Goal: Task Accomplishment & Management: Use online tool/utility

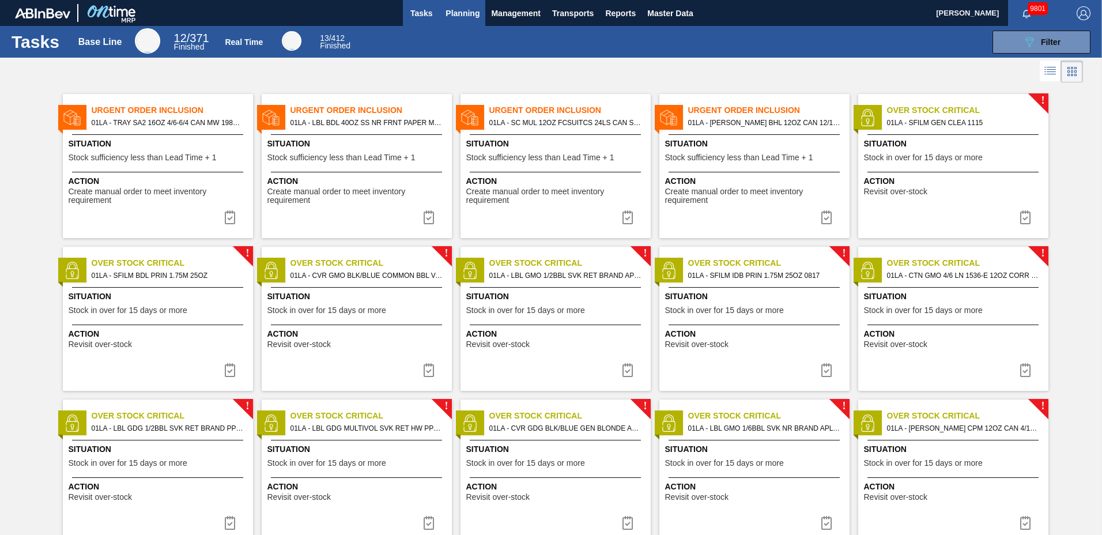
click at [455, 8] on span "Planning" at bounding box center [462, 13] width 34 height 14
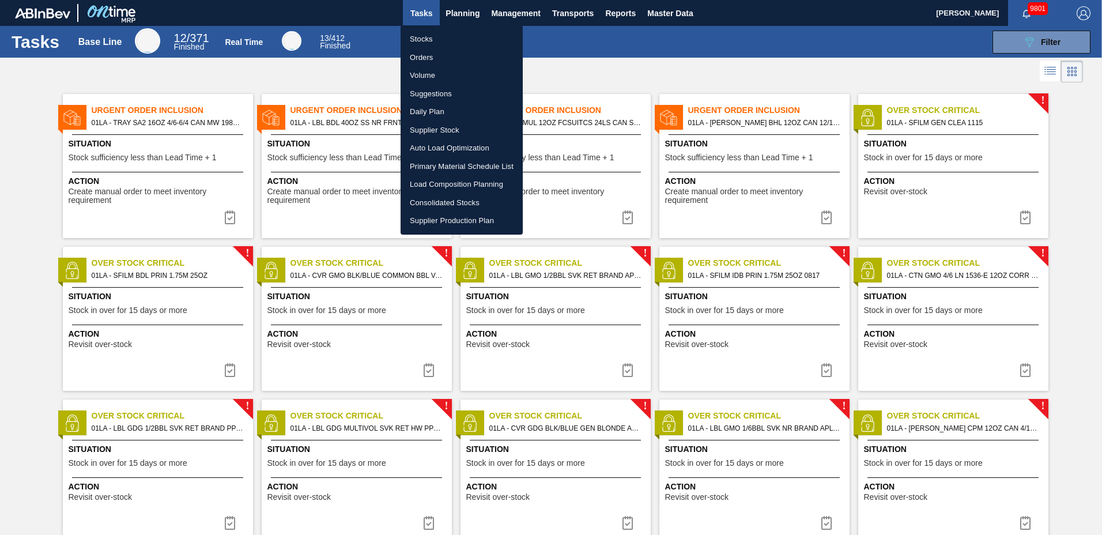
click at [452, 93] on li "Suggestions" at bounding box center [462, 94] width 122 height 18
checkbox input "true"
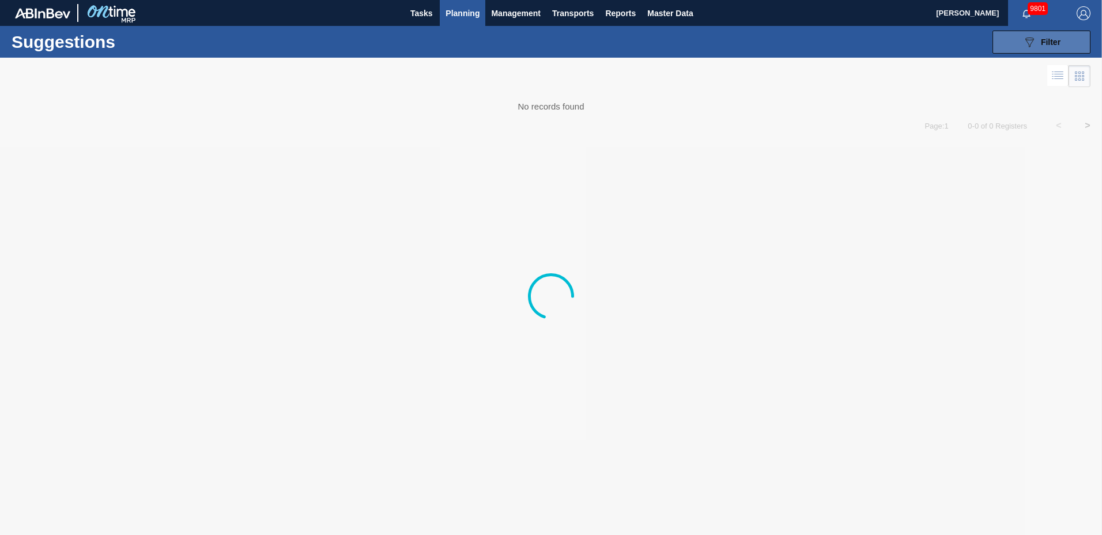
click at [1049, 45] on span "Filter" at bounding box center [1051, 41] width 20 height 9
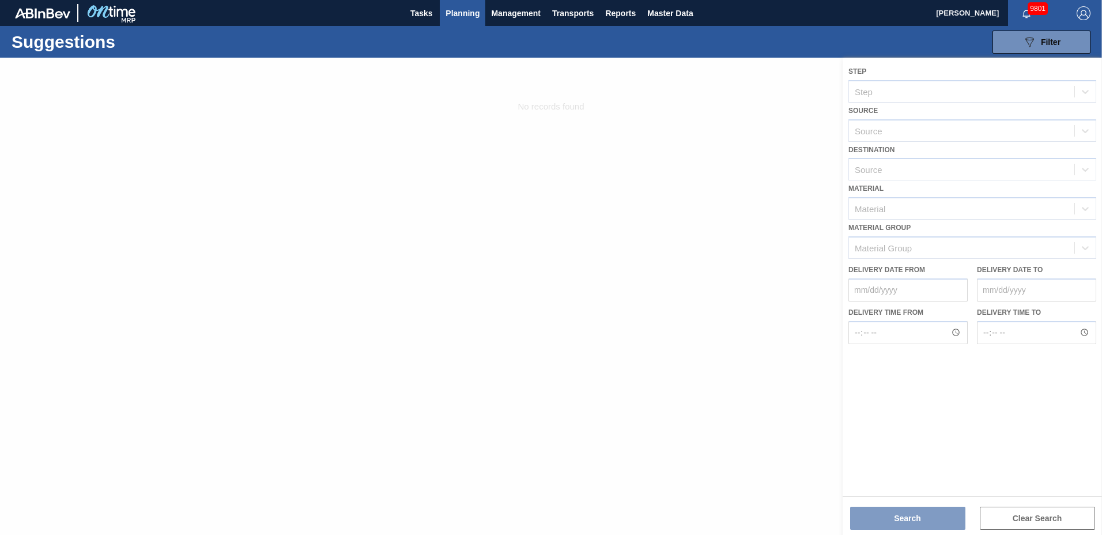
click at [935, 164] on div at bounding box center [551, 296] width 1102 height 477
click at [935, 167] on div at bounding box center [551, 296] width 1102 height 477
click at [892, 164] on div at bounding box center [551, 296] width 1102 height 477
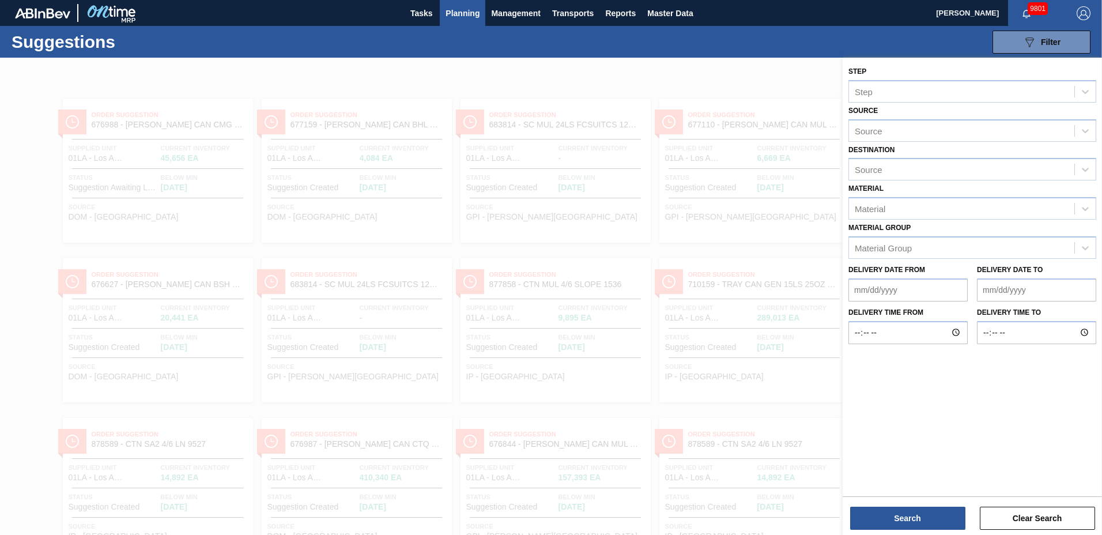
click at [892, 164] on div "Source" at bounding box center [961, 169] width 225 height 17
click at [877, 197] on div "01LA - Los Angeles Brewery" at bounding box center [972, 197] width 248 height 21
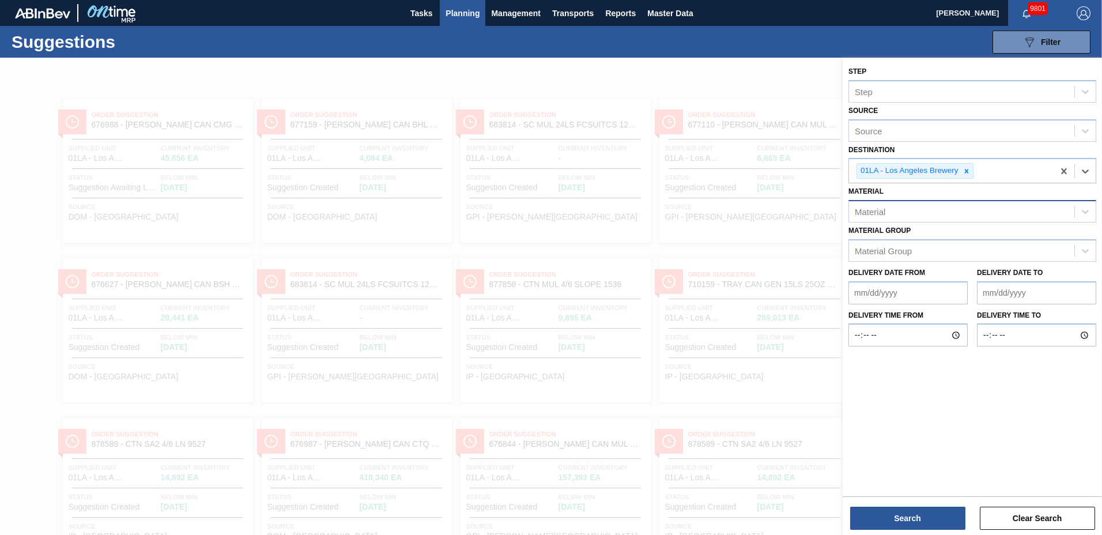
click at [904, 207] on div "Material" at bounding box center [961, 211] width 225 height 17
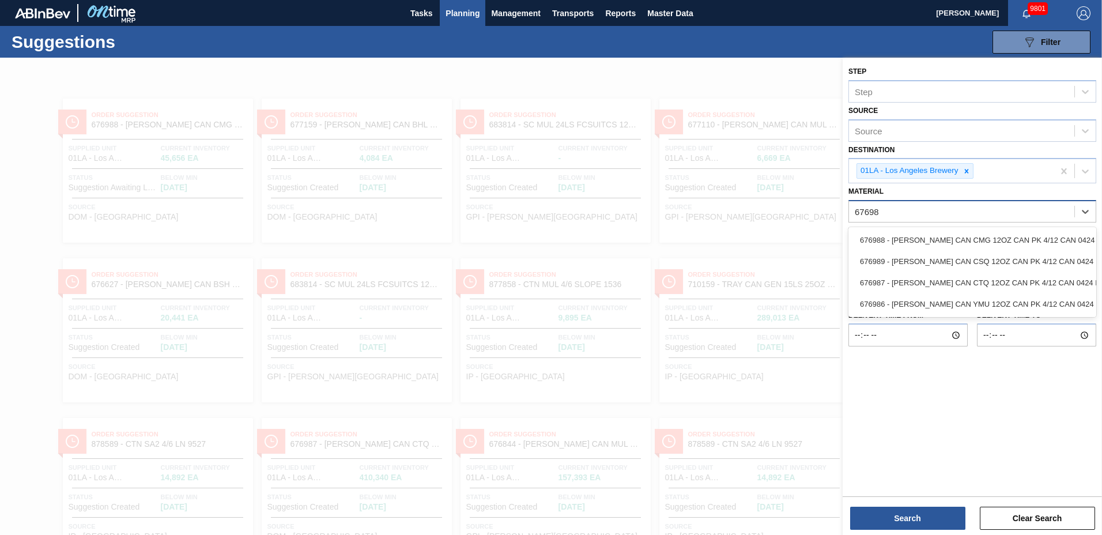
type input "676988"
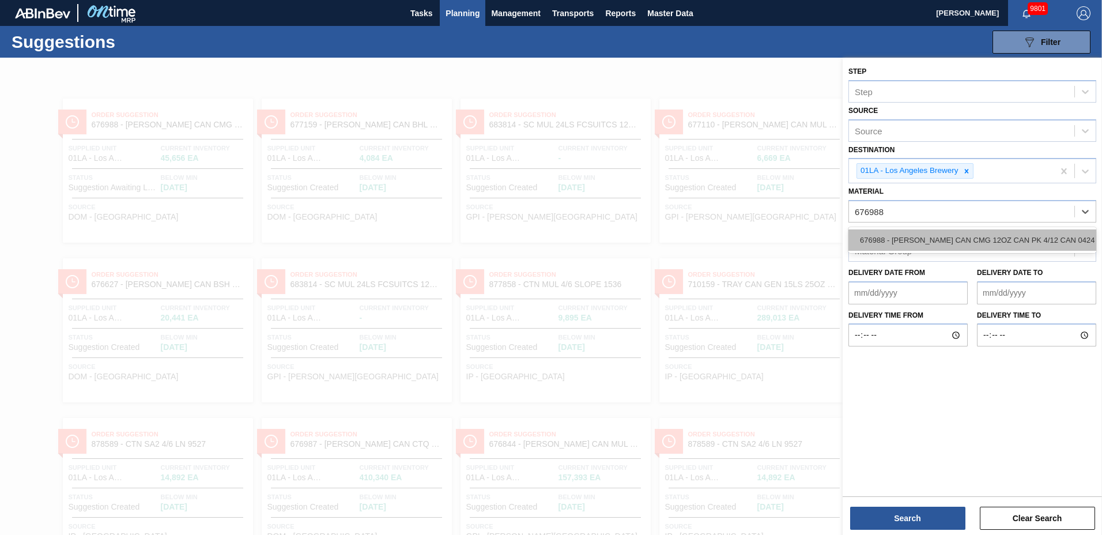
click at [916, 242] on div "676988 - [PERSON_NAME] CAN CMG 12OZ CAN PK 4/12 CAN 0424 B" at bounding box center [972, 239] width 248 height 21
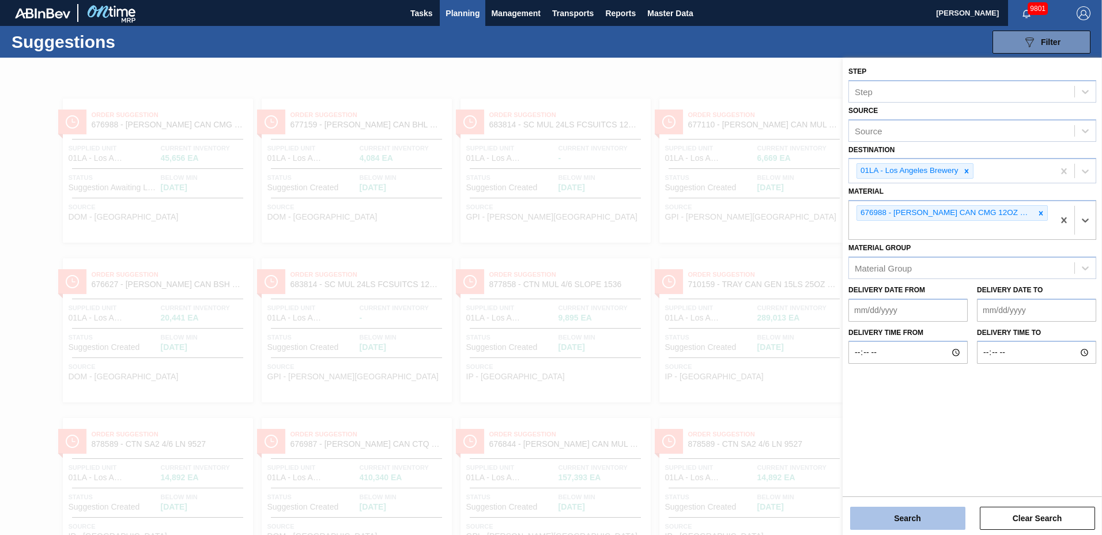
click at [931, 514] on button "Search" at bounding box center [907, 518] width 115 height 23
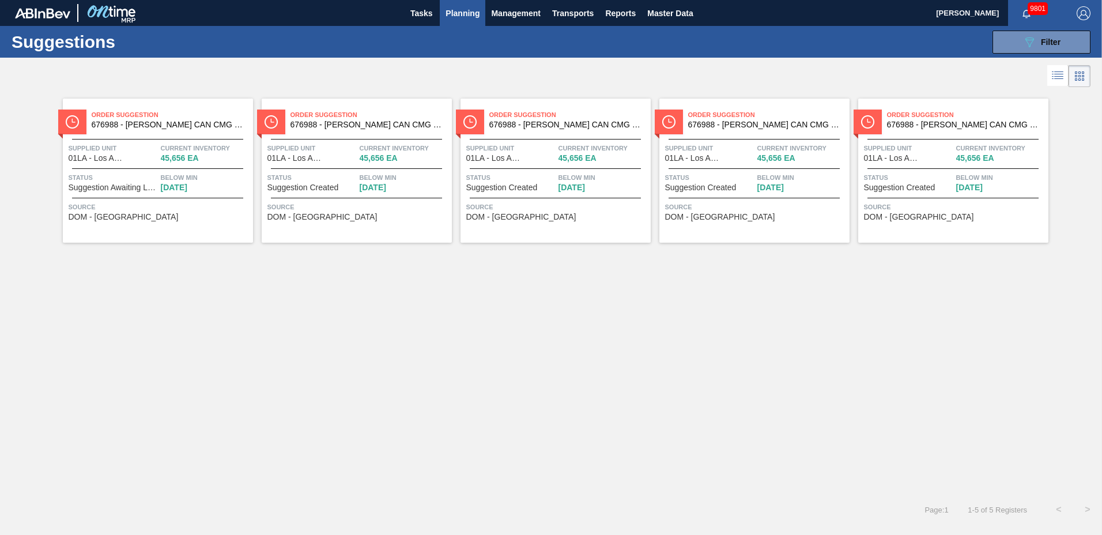
click at [1056, 74] on icon at bounding box center [1058, 76] width 14 height 14
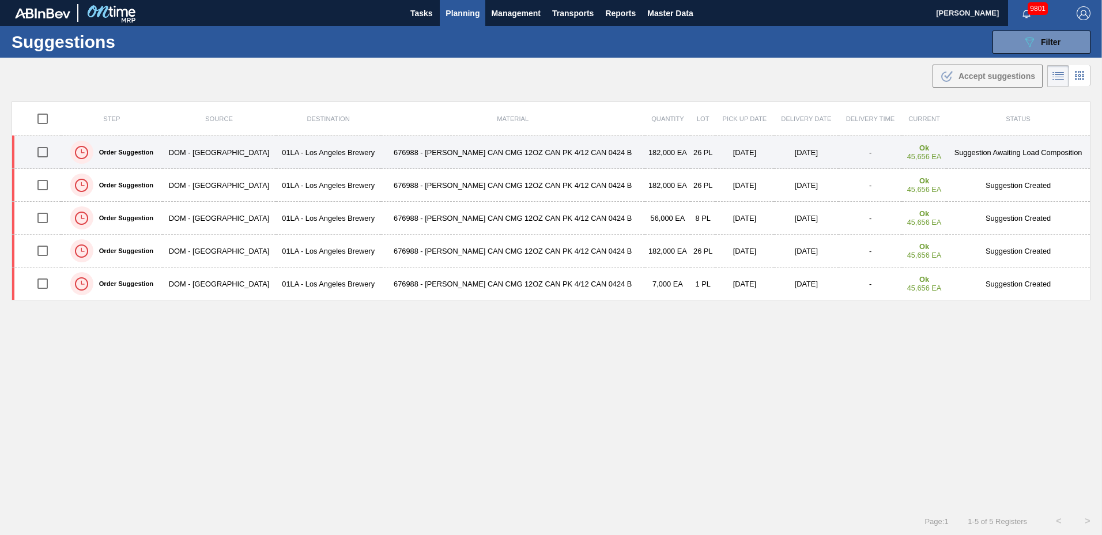
click at [46, 150] on input "checkbox" at bounding box center [43, 152] width 24 height 24
checkbox input "true"
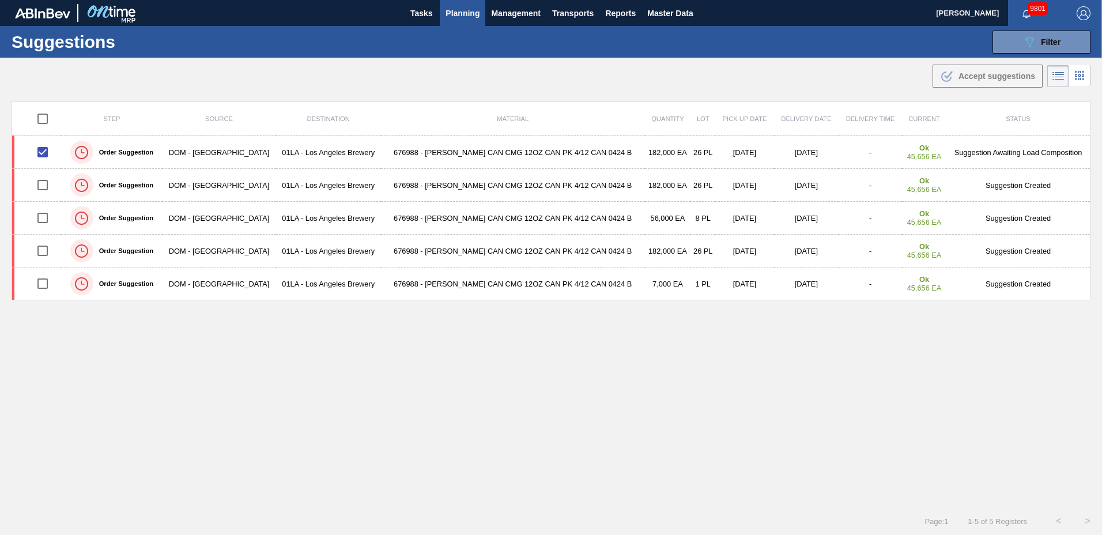
click at [469, 13] on span "Planning" at bounding box center [462, 13] width 34 height 14
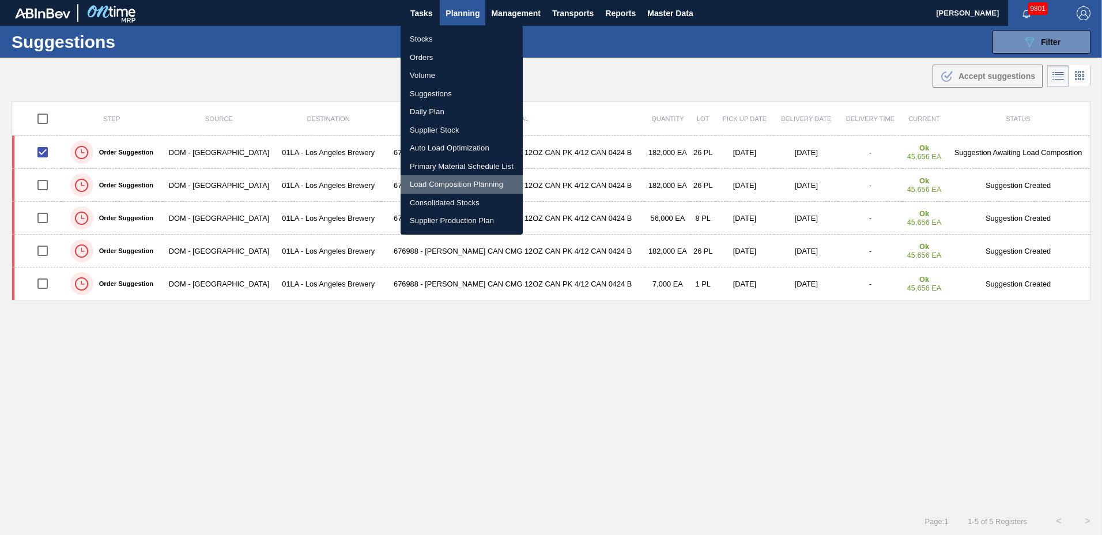
click at [436, 180] on li "Load Composition Planning" at bounding box center [462, 184] width 122 height 18
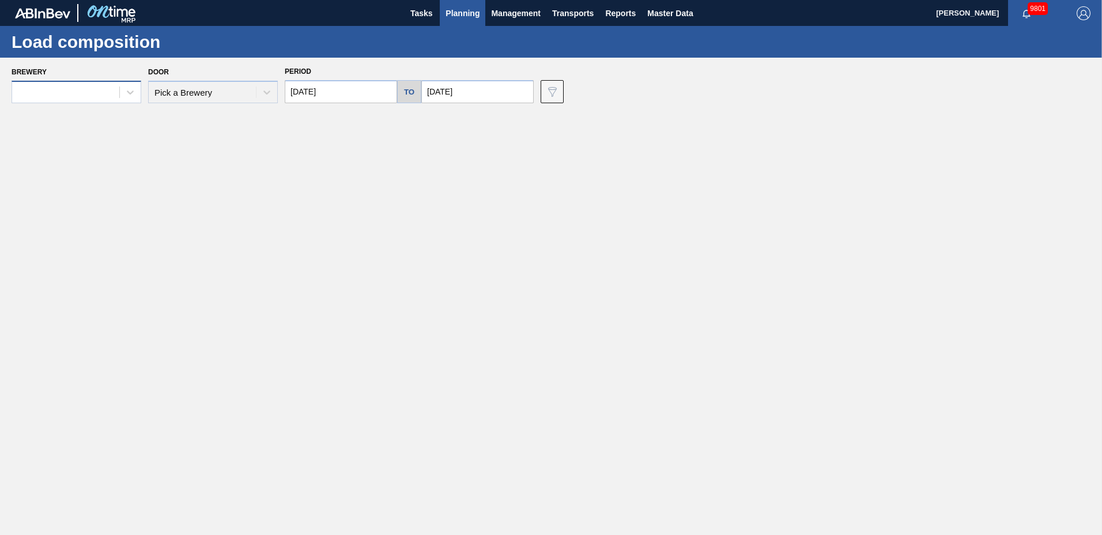
click at [52, 96] on div at bounding box center [65, 92] width 107 height 17
click at [86, 273] on div "01LA - Los Angeles Brewery" at bounding box center [77, 269] width 130 height 21
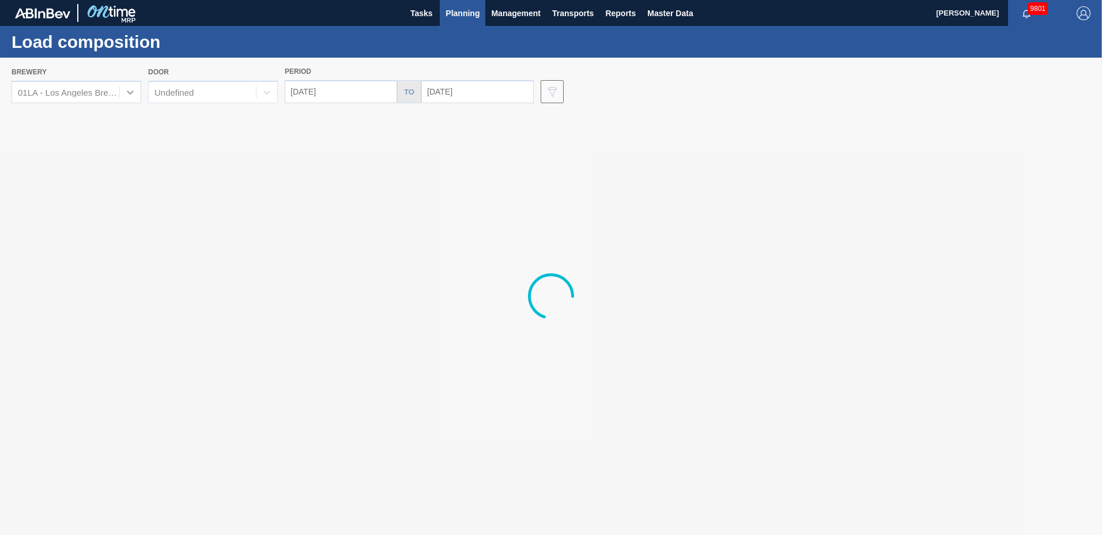
drag, startPoint x: 168, startPoint y: 87, endPoint x: 190, endPoint y: 99, distance: 25.5
click at [174, 93] on div at bounding box center [551, 296] width 1102 height 477
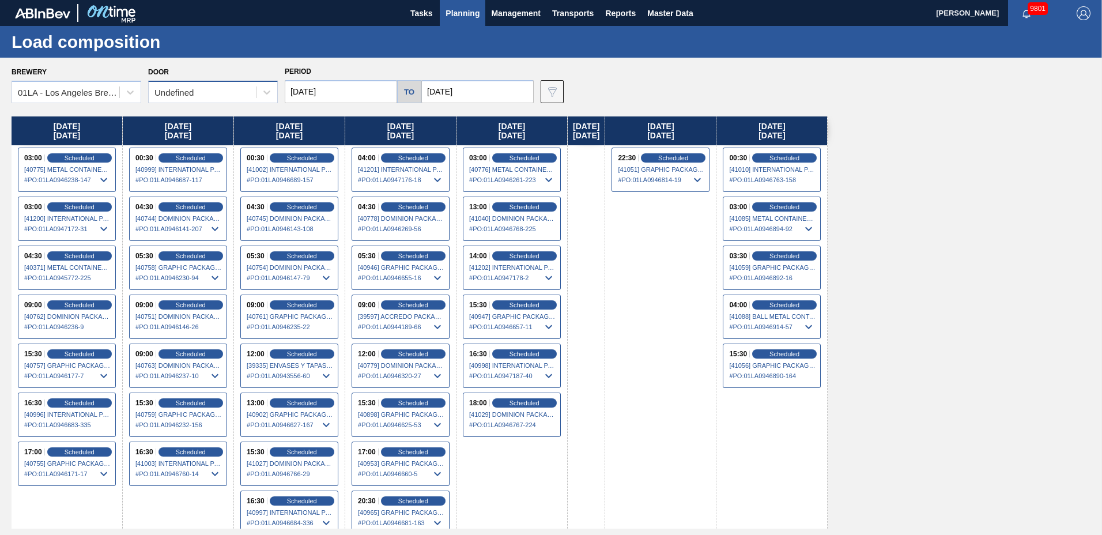
click at [188, 90] on div "Undefined" at bounding box center [173, 93] width 39 height 10
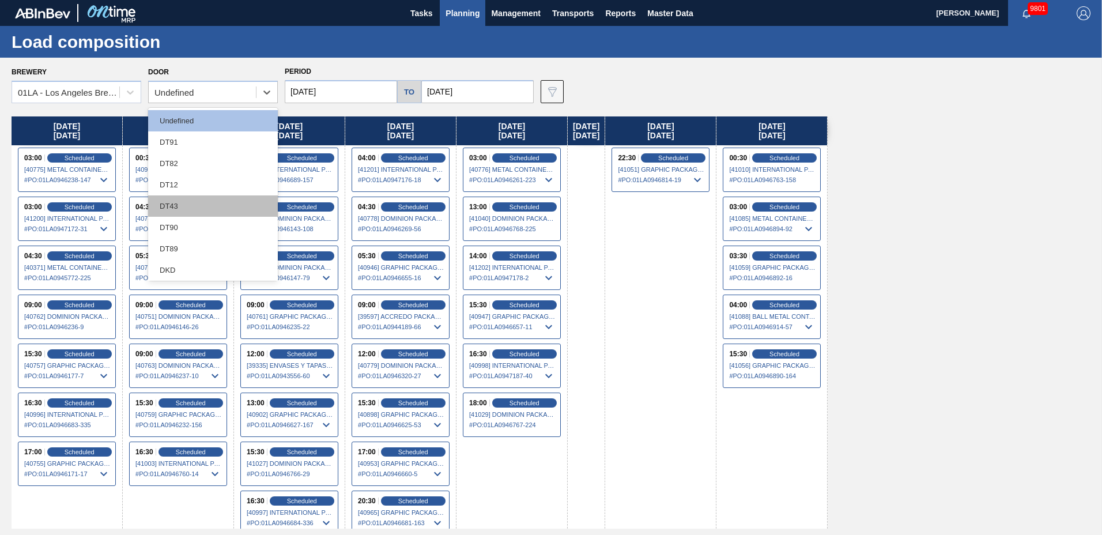
click at [187, 207] on div "DT43" at bounding box center [213, 205] width 130 height 21
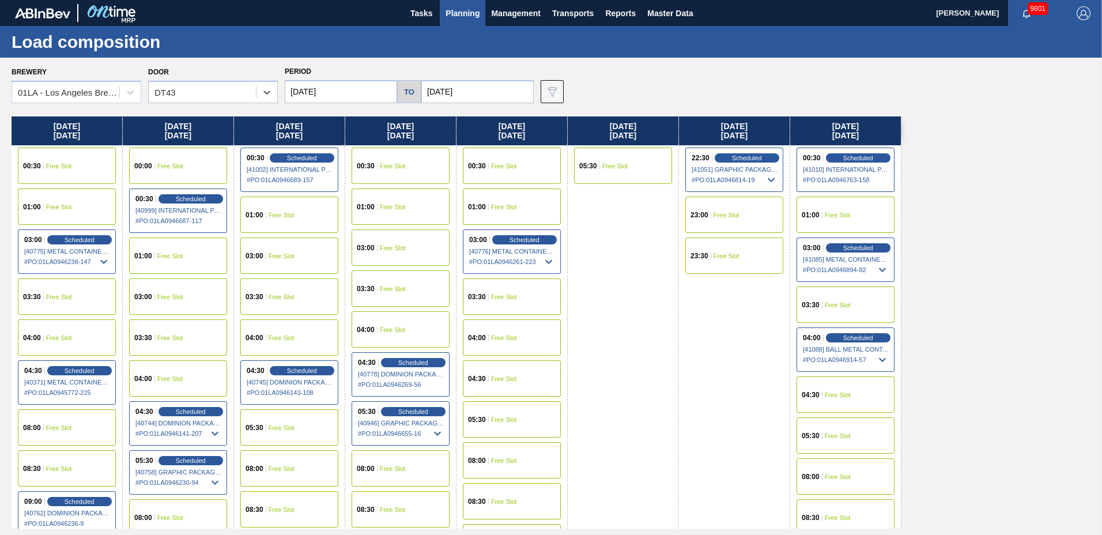
click at [343, 77] on div "Period [DATE] to [DATE]" at bounding box center [409, 83] width 249 height 40
click at [338, 88] on input "[DATE]" at bounding box center [341, 91] width 112 height 23
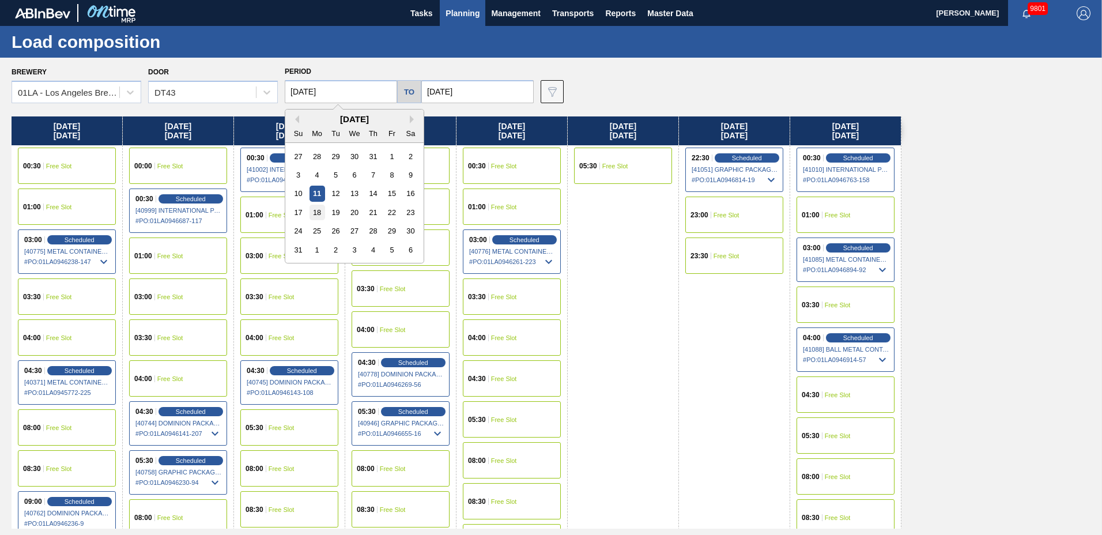
click at [320, 216] on div "18" at bounding box center [317, 213] width 16 height 16
type input "[DATE]"
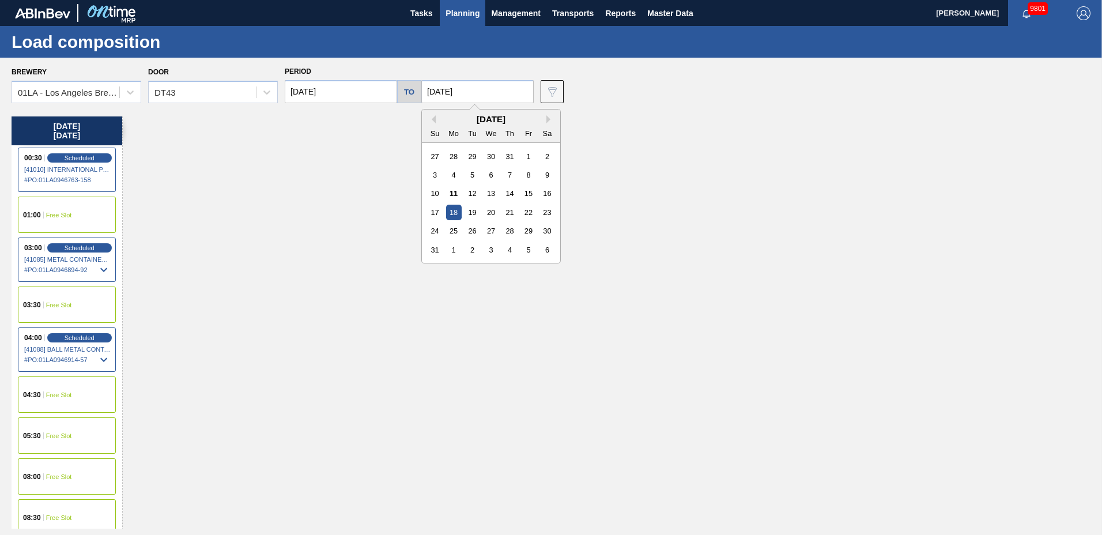
click at [443, 90] on input "[DATE]" at bounding box center [477, 91] width 112 height 23
click at [520, 213] on div "22" at bounding box center [528, 213] width 16 height 16
type input "[DATE]"
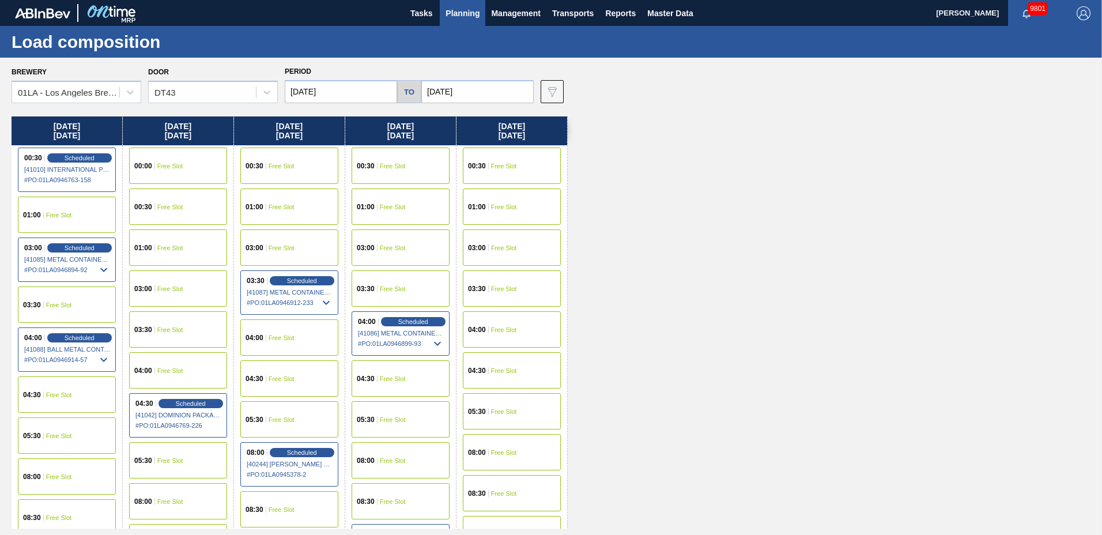
click at [521, 411] on div "05:30 Free Slot" at bounding box center [512, 411] width 98 height 36
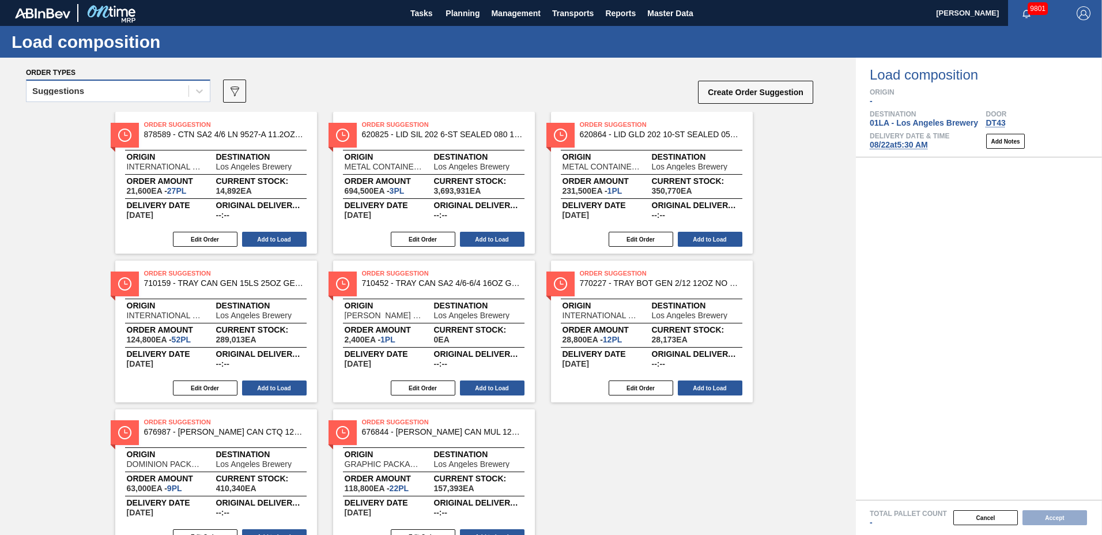
click at [72, 97] on div "Suggestions" at bounding box center [108, 91] width 162 height 17
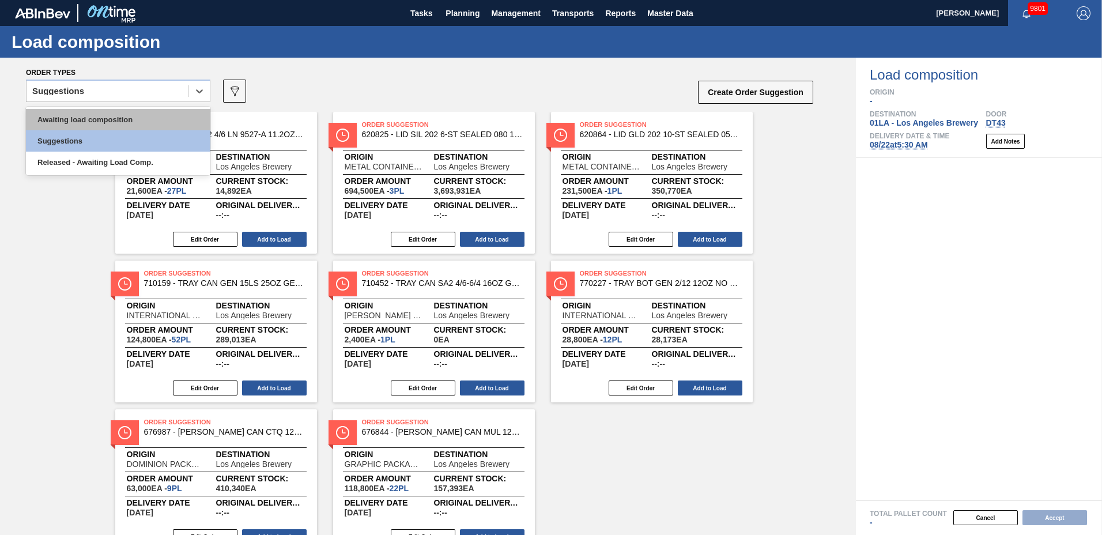
click at [71, 114] on div "Awaiting load composition" at bounding box center [118, 119] width 184 height 21
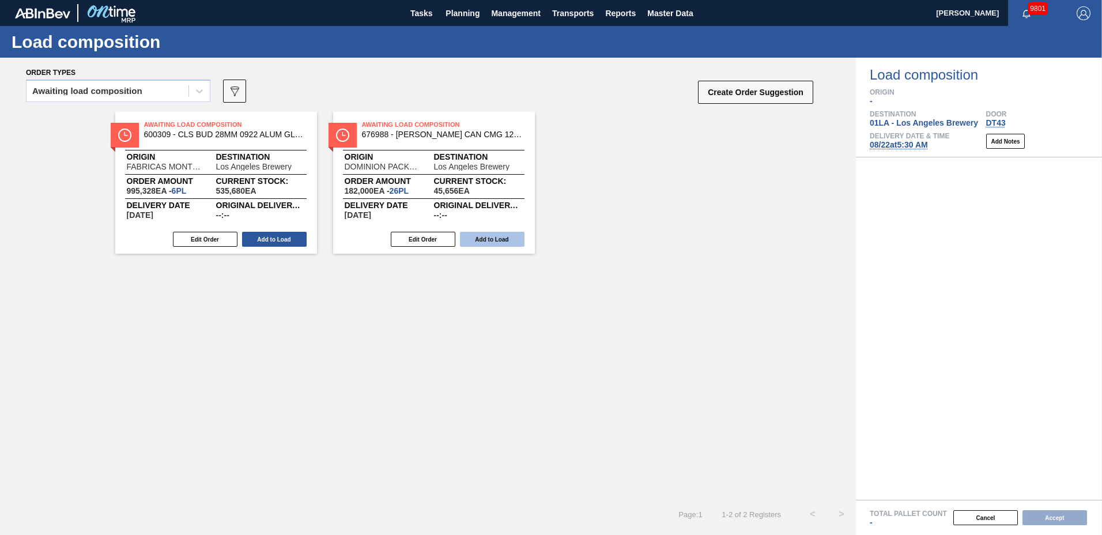
click at [481, 237] on button "Add to Load" at bounding box center [492, 239] width 65 height 15
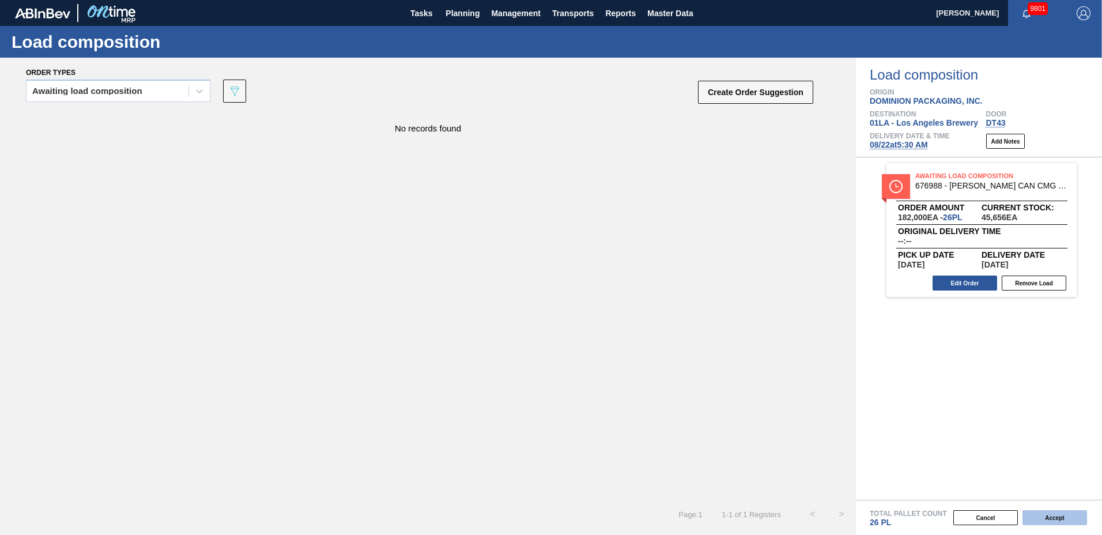
click at [1047, 518] on button "Accept" at bounding box center [1054, 517] width 65 height 15
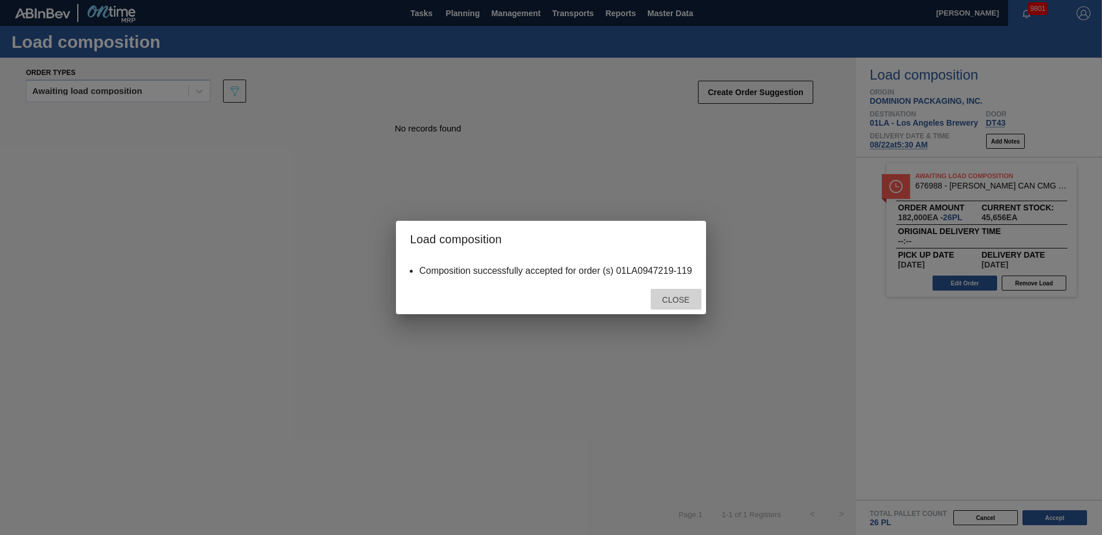
click at [689, 300] on span "Close" at bounding box center [676, 299] width 46 height 9
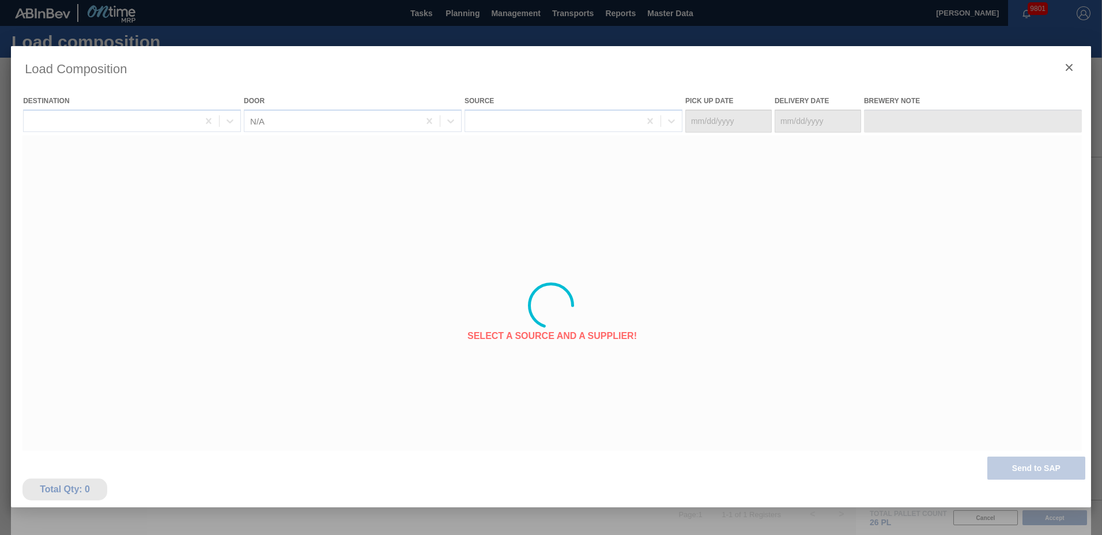
type Date "[DATE]"
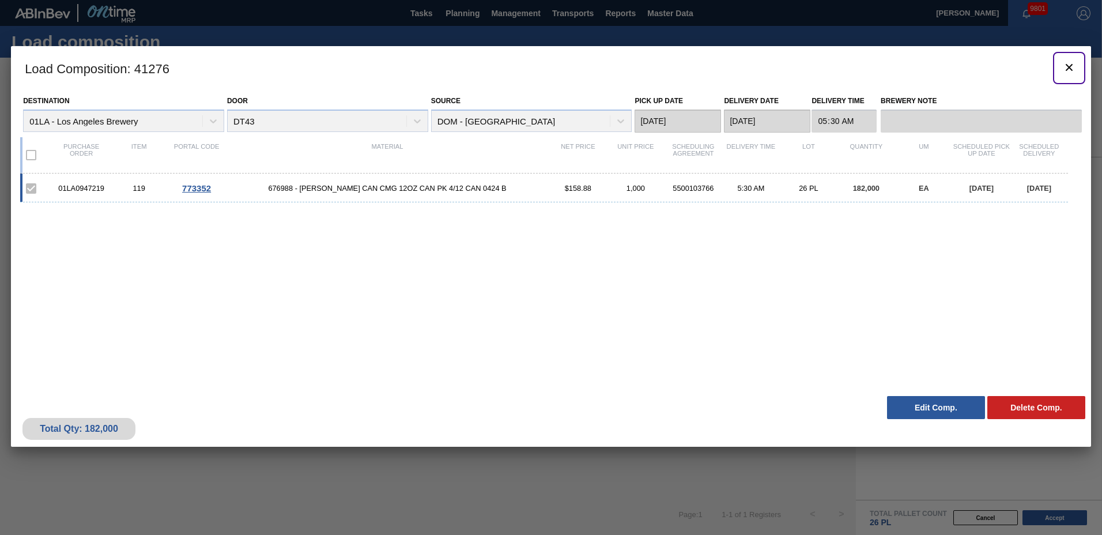
click at [1067, 63] on icon "botão de ícone" at bounding box center [1069, 68] width 14 height 14
